Goal: Find specific page/section: Find specific page/section

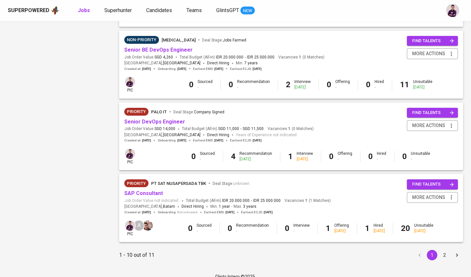
scroll to position [567, 0]
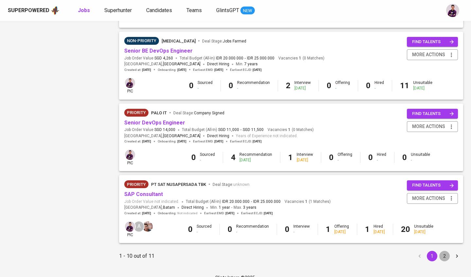
click at [442, 251] on button "2" at bounding box center [444, 256] width 10 height 10
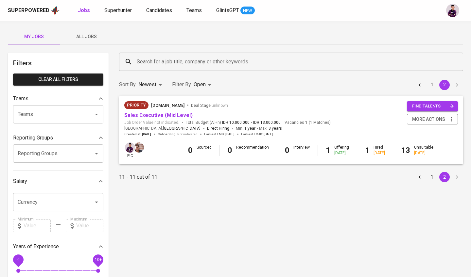
click at [165, 110] on div "Priority [DOMAIN_NAME] Deal Stage : unknown" at bounding box center [227, 106] width 206 height 10
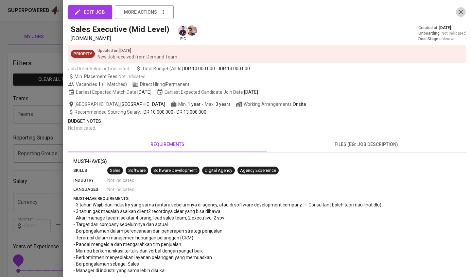
click at [459, 11] on icon "button" at bounding box center [461, 12] width 8 height 8
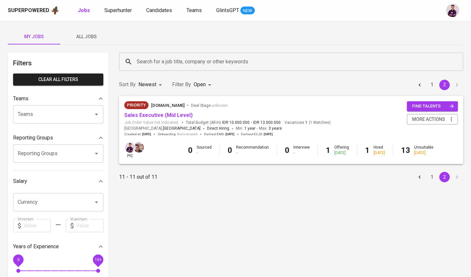
click at [334, 151] on div "[DATE]" at bounding box center [341, 153] width 15 height 6
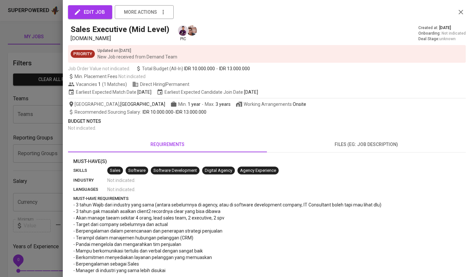
click at [462, 12] on icon "button" at bounding box center [461, 12] width 8 height 8
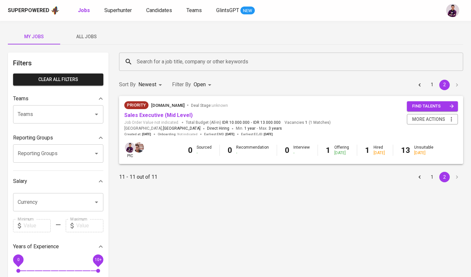
click at [374, 146] on div "Hired [DATE]" at bounding box center [378, 150] width 11 height 11
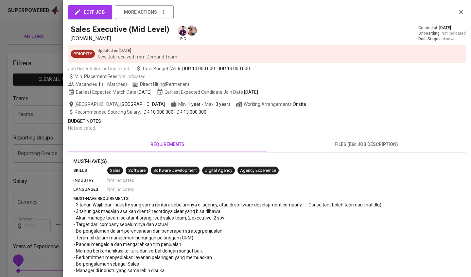
click at [458, 17] on div "edit job more actions" at bounding box center [266, 12] width 397 height 14
click at [460, 14] on icon "button" at bounding box center [461, 12] width 8 height 8
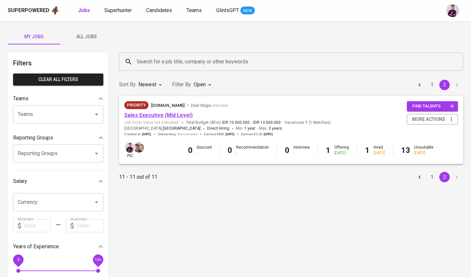
click at [150, 112] on link "Sales Executive (Mid Level)" at bounding box center [158, 115] width 68 height 6
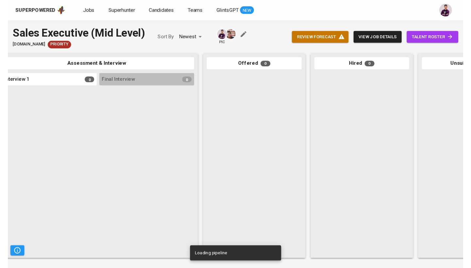
scroll to position [0, 249]
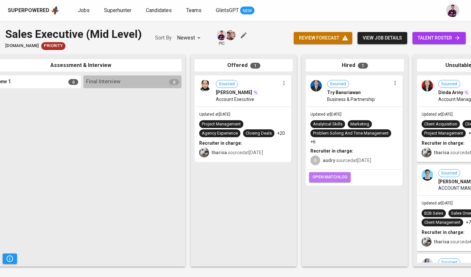
click at [341, 175] on span "open matchlog" at bounding box center [329, 178] width 35 height 8
